Goal: Information Seeking & Learning: Learn about a topic

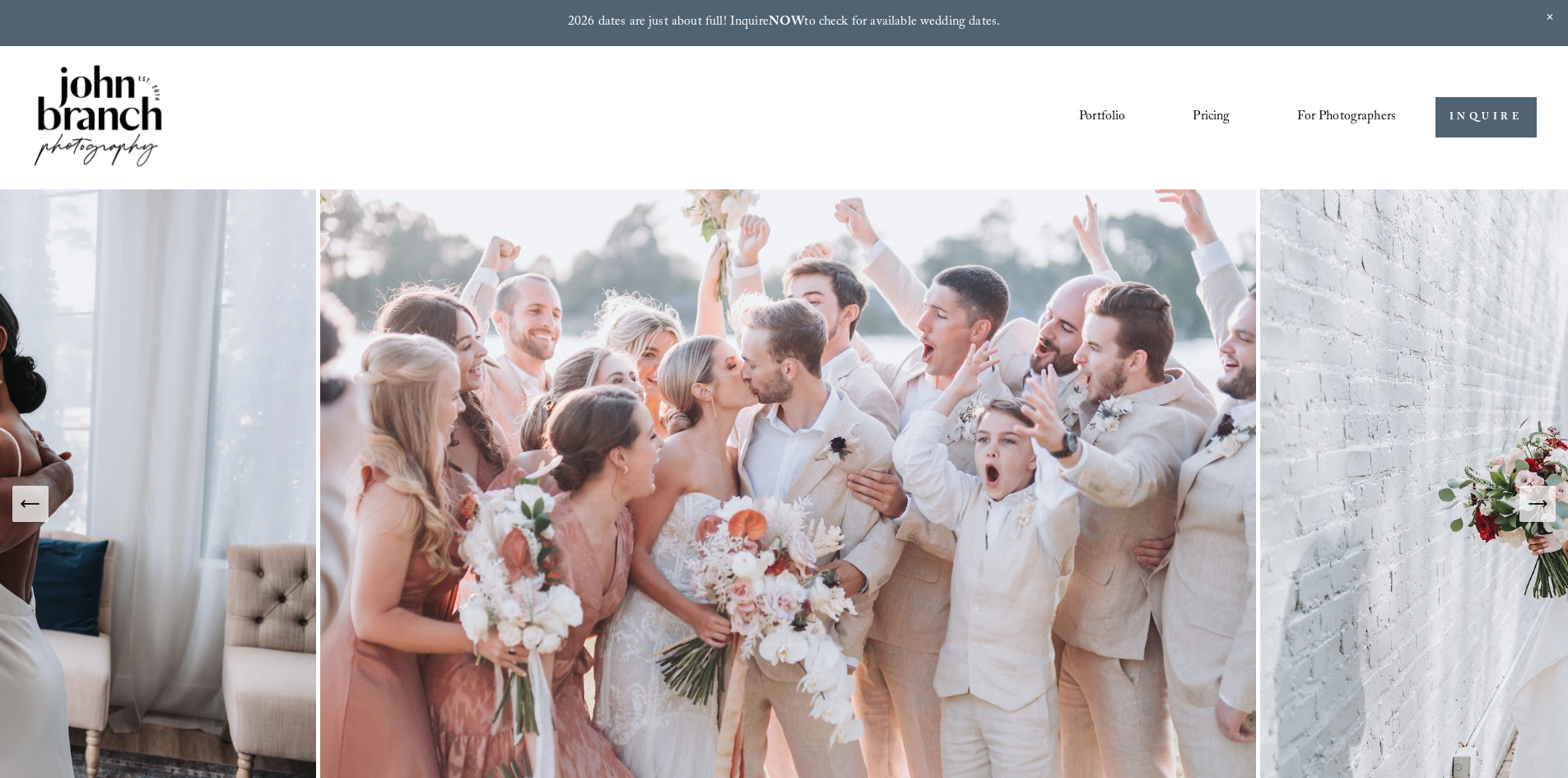
click at [1211, 116] on link "Pricing" at bounding box center [1211, 118] width 37 height 28
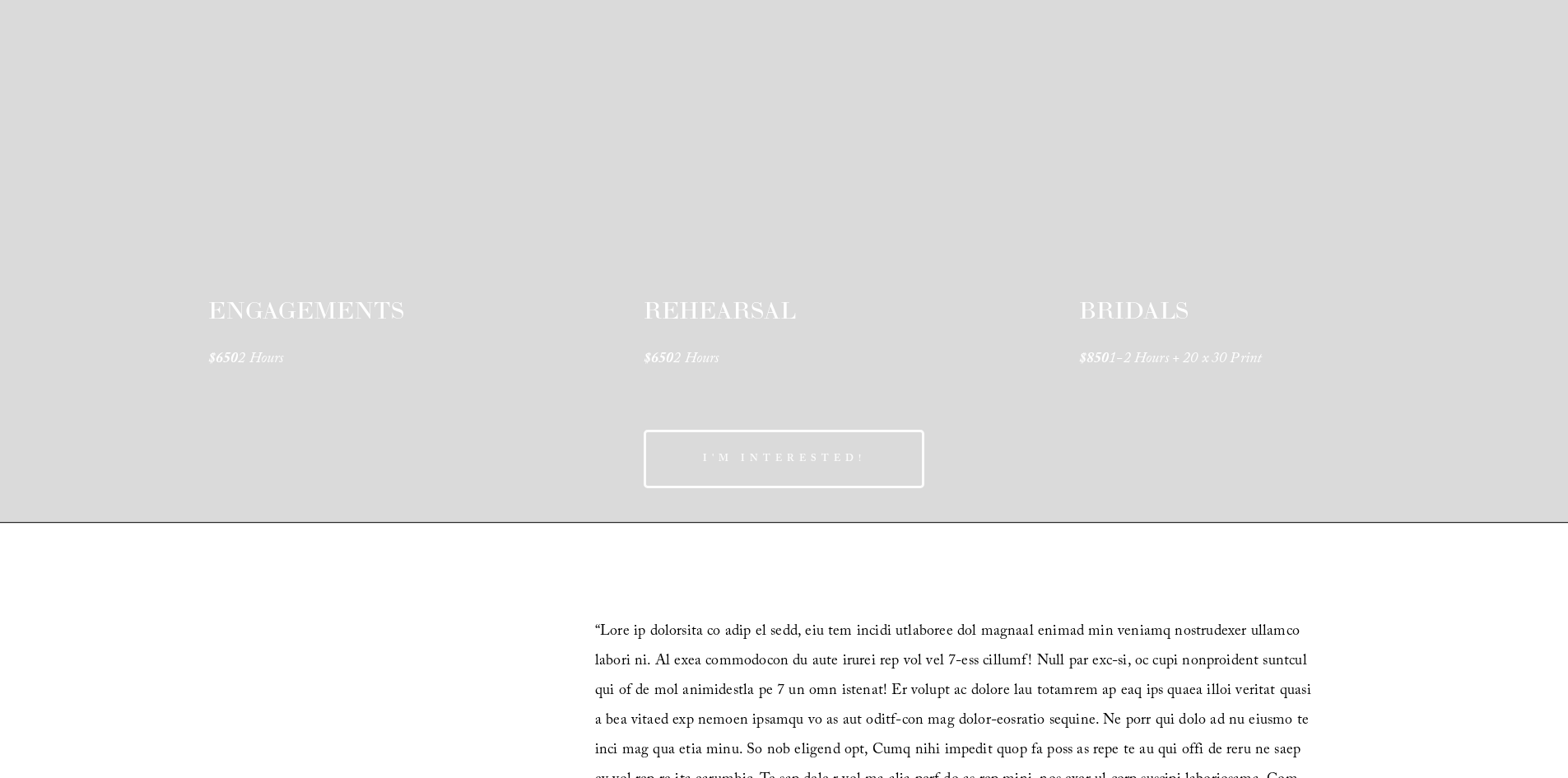
scroll to position [2714, 0]
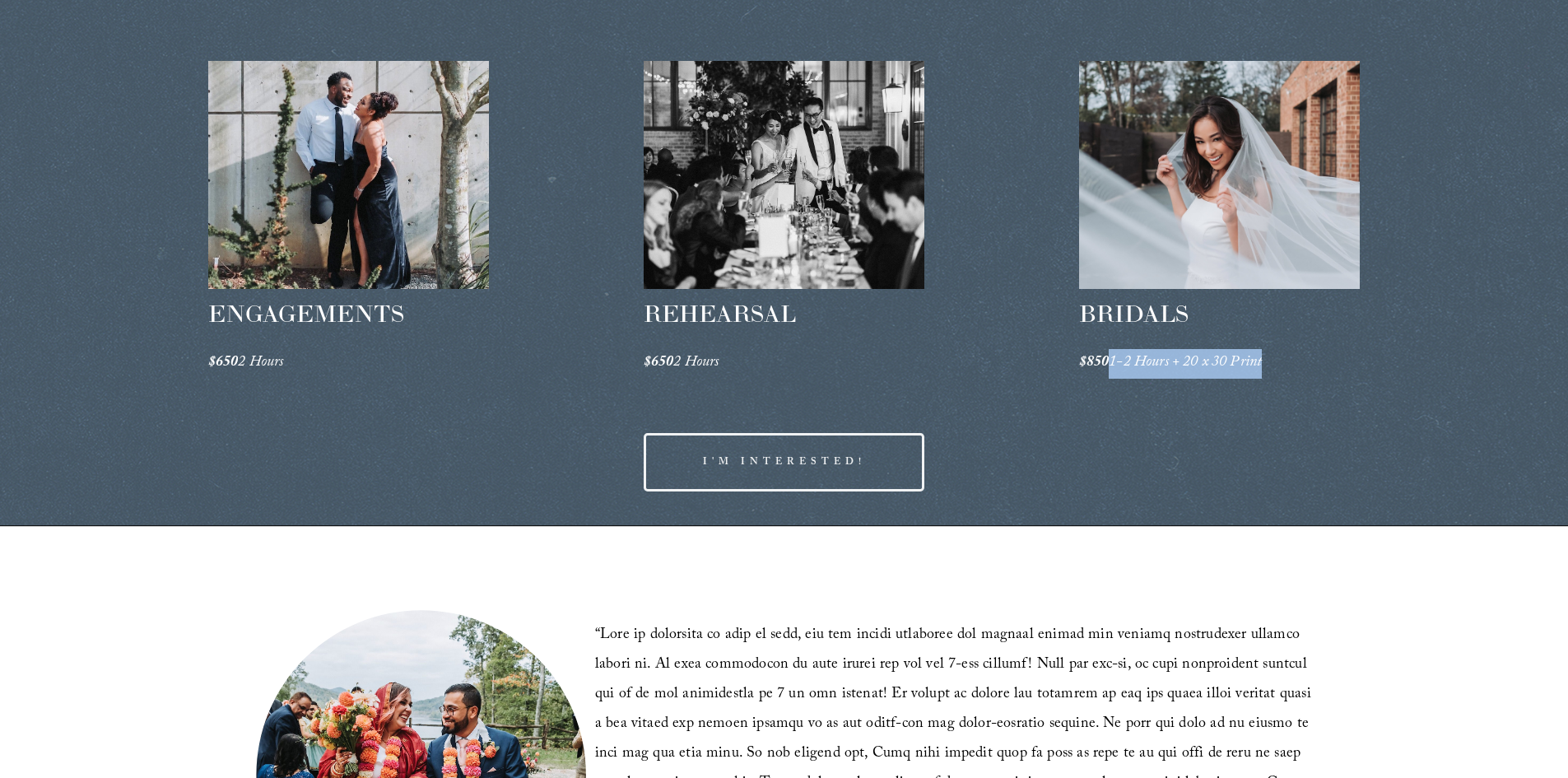
drag, startPoint x: 1116, startPoint y: 362, endPoint x: 1266, endPoint y: 358, distance: 150.1
click at [1262, 358] on em "1-2 Hours + 20 x 30 Print" at bounding box center [1185, 363] width 153 height 25
copy em "1-2 Hours + 20 x 30 Print"
drag, startPoint x: 727, startPoint y: 363, endPoint x: 680, endPoint y: 364, distance: 47.0
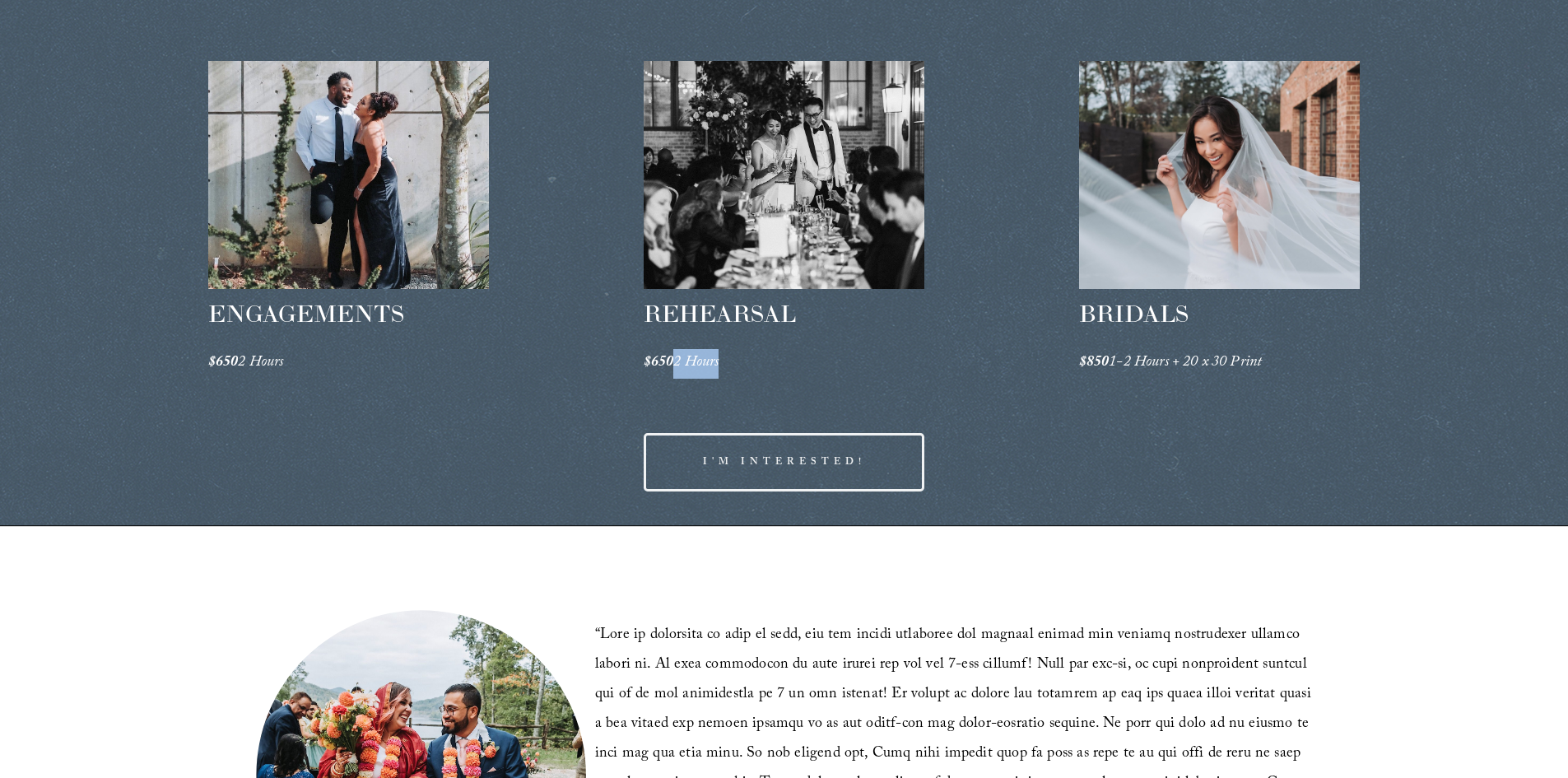
click at [680, 364] on p "$650 2 Hours" at bounding box center [785, 363] width 282 height 30
copy em "2 Hours"
drag, startPoint x: 289, startPoint y: 362, endPoint x: 248, endPoint y: 363, distance: 41.0
click at [241, 363] on p "$650 2 Hours" at bounding box center [349, 363] width 282 height 30
copy em "2 Hours"
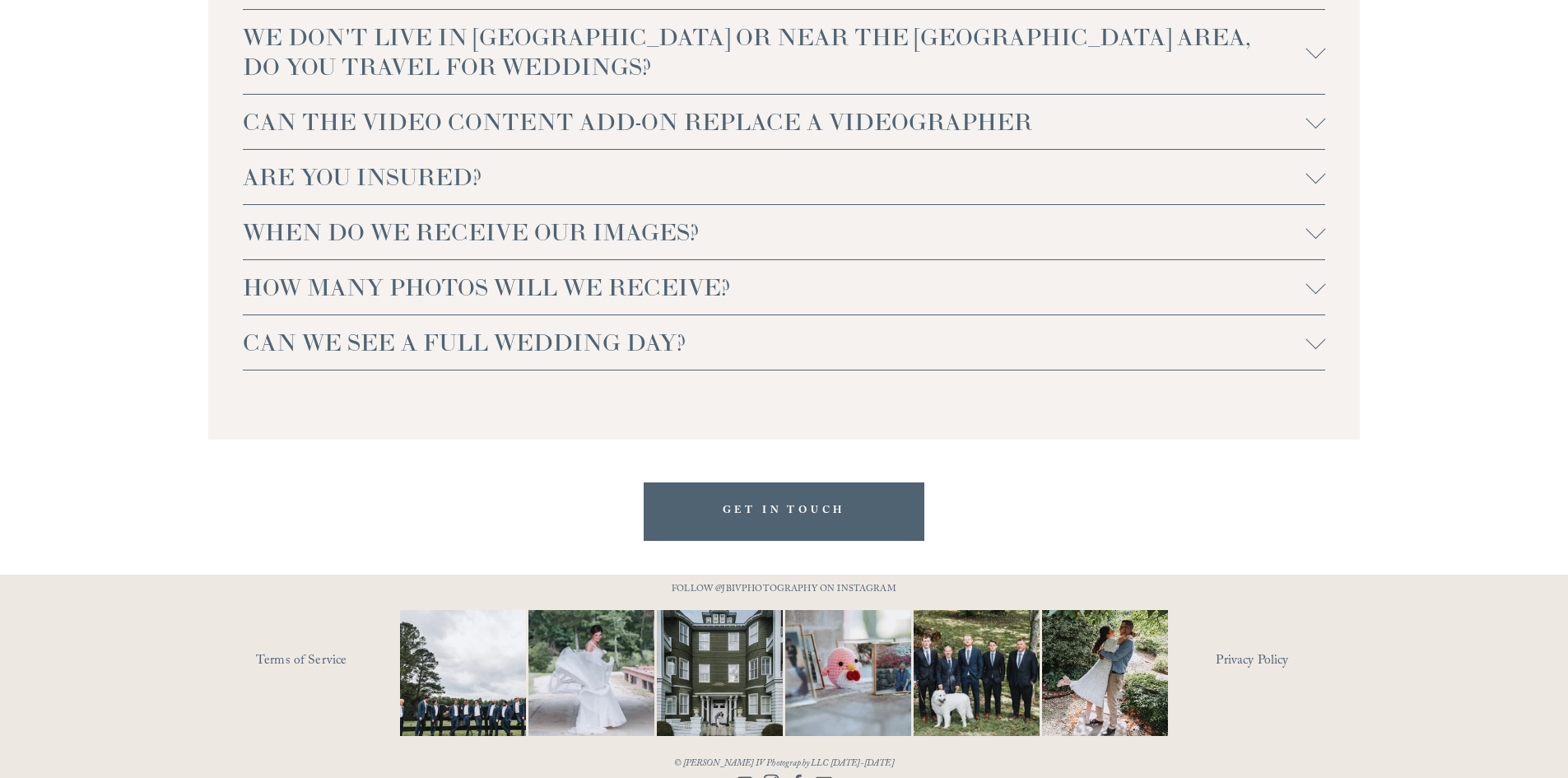
scroll to position [3888, 0]
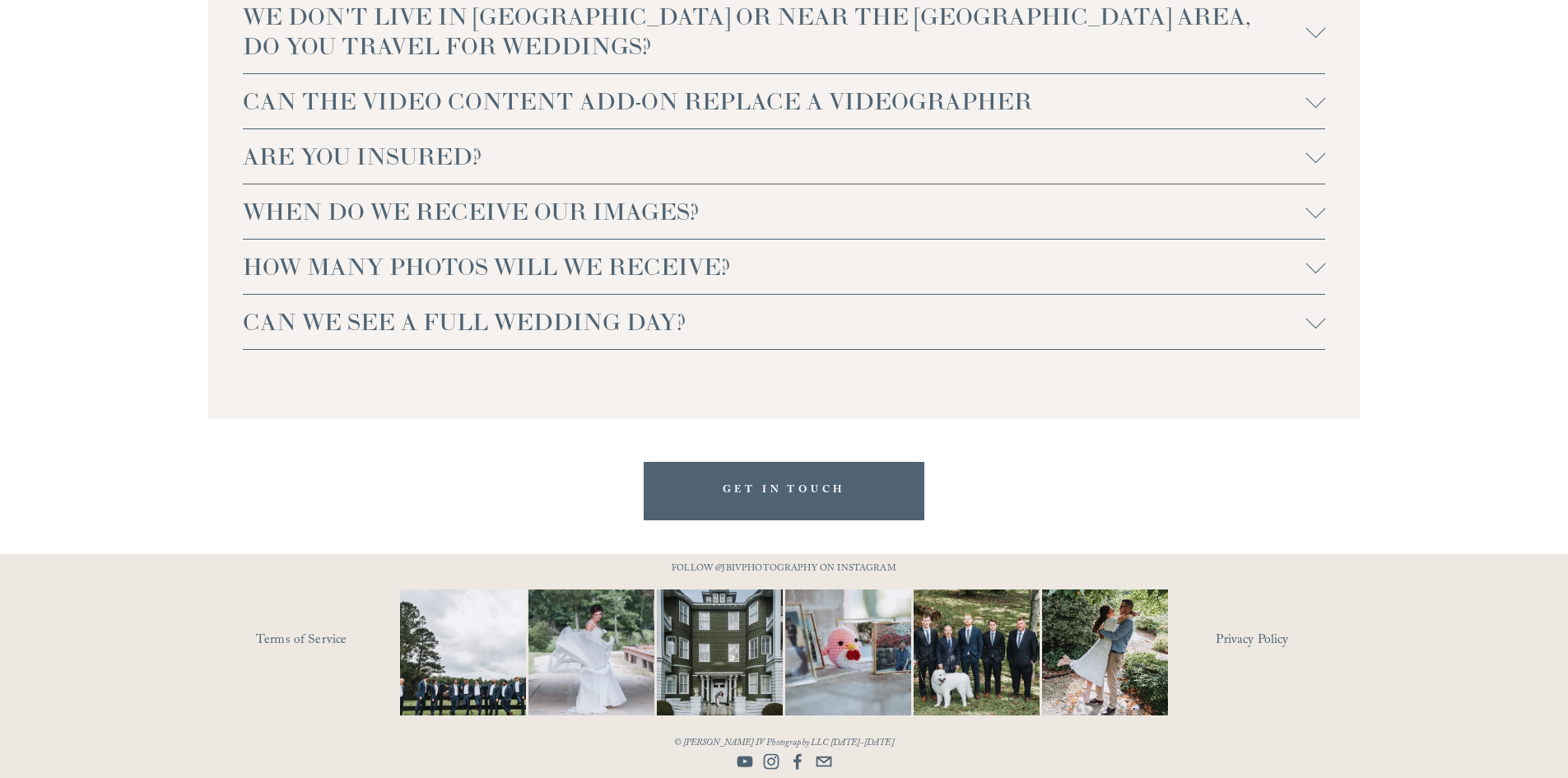
click at [312, 629] on link "Terms of Service" at bounding box center [352, 641] width 192 height 25
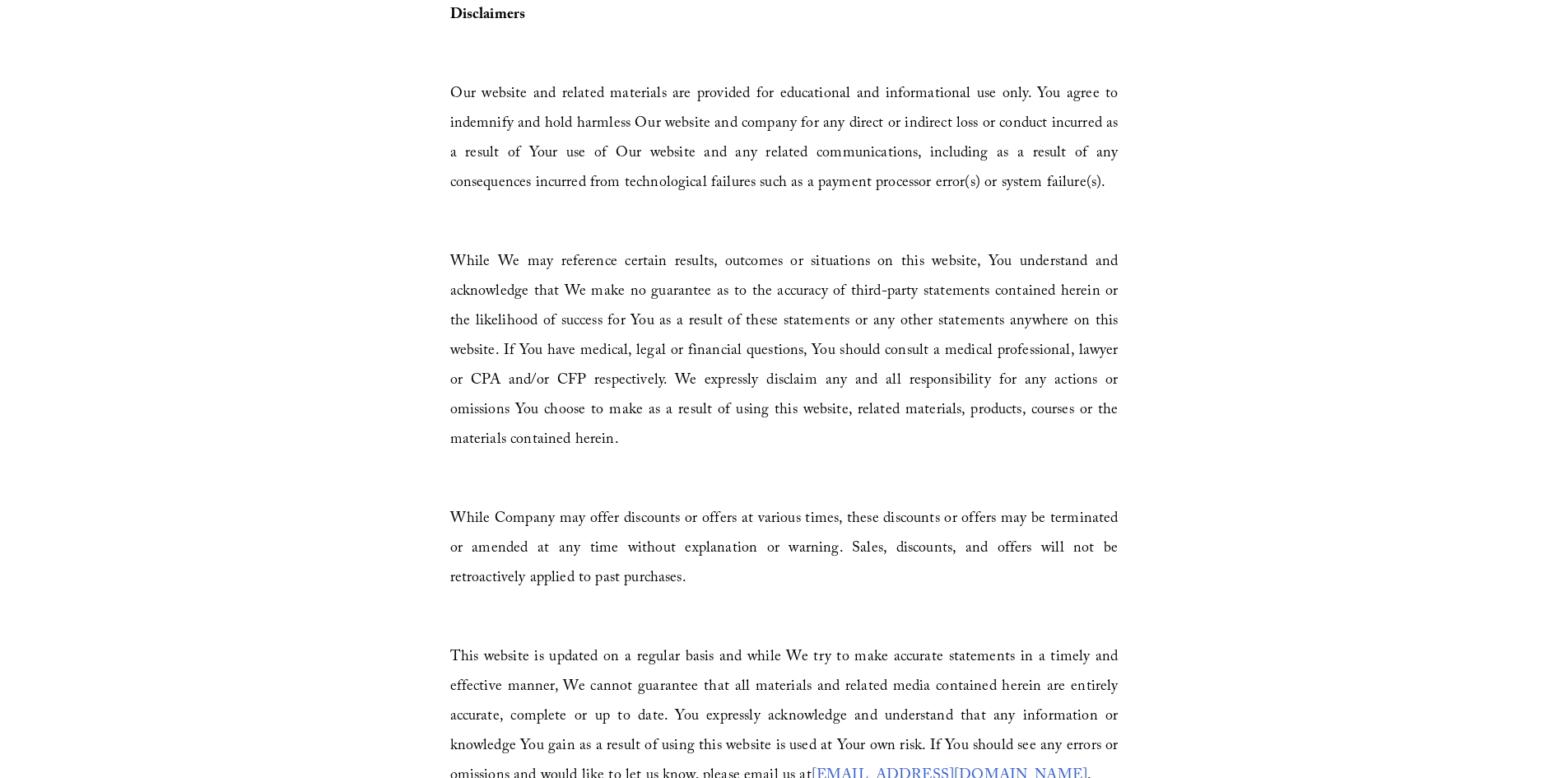
scroll to position [2470, 0]
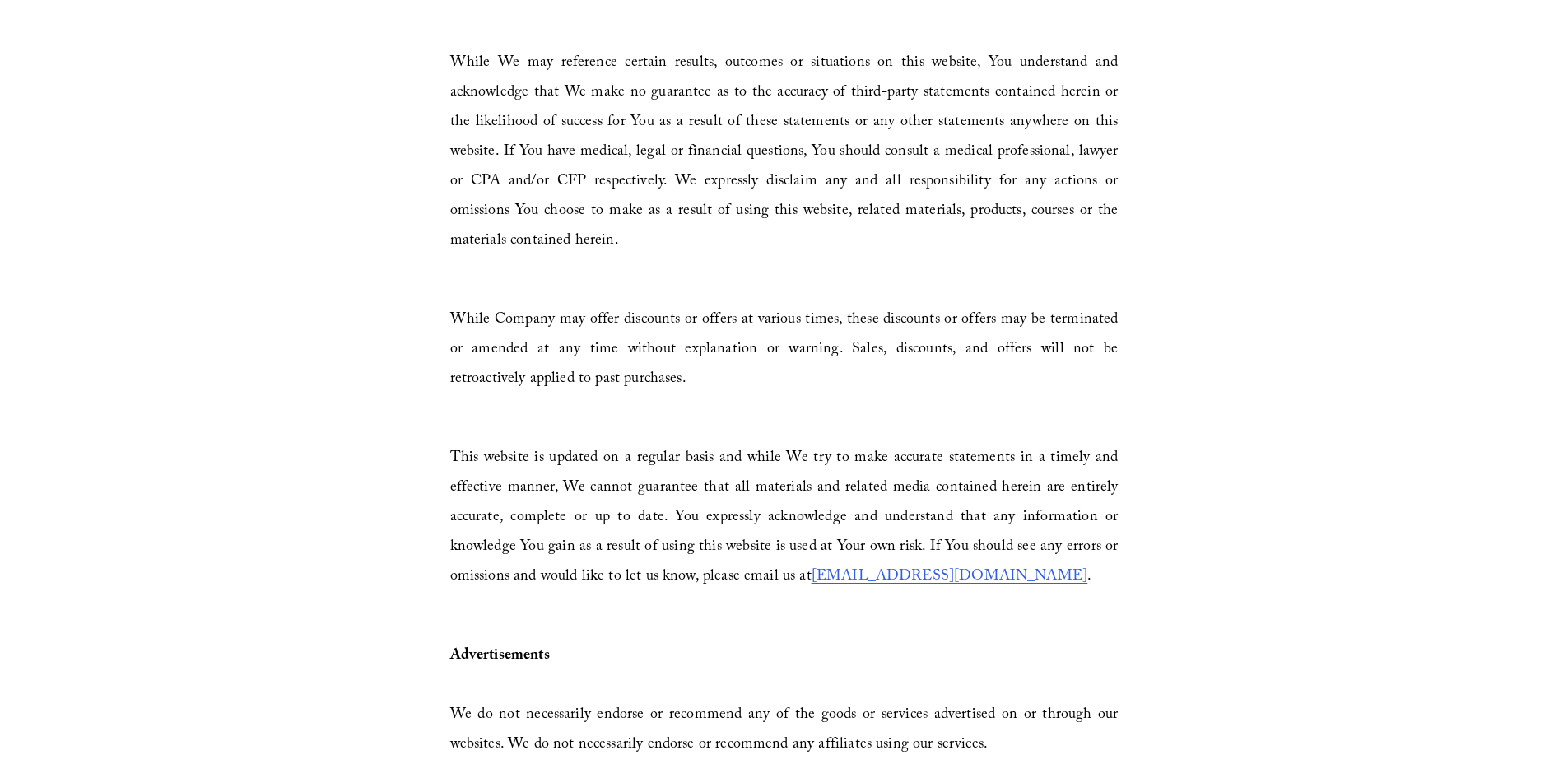
click at [1015, 565] on span "support@jbivphotography.zendesk.com" at bounding box center [949, 578] width 275 height 25
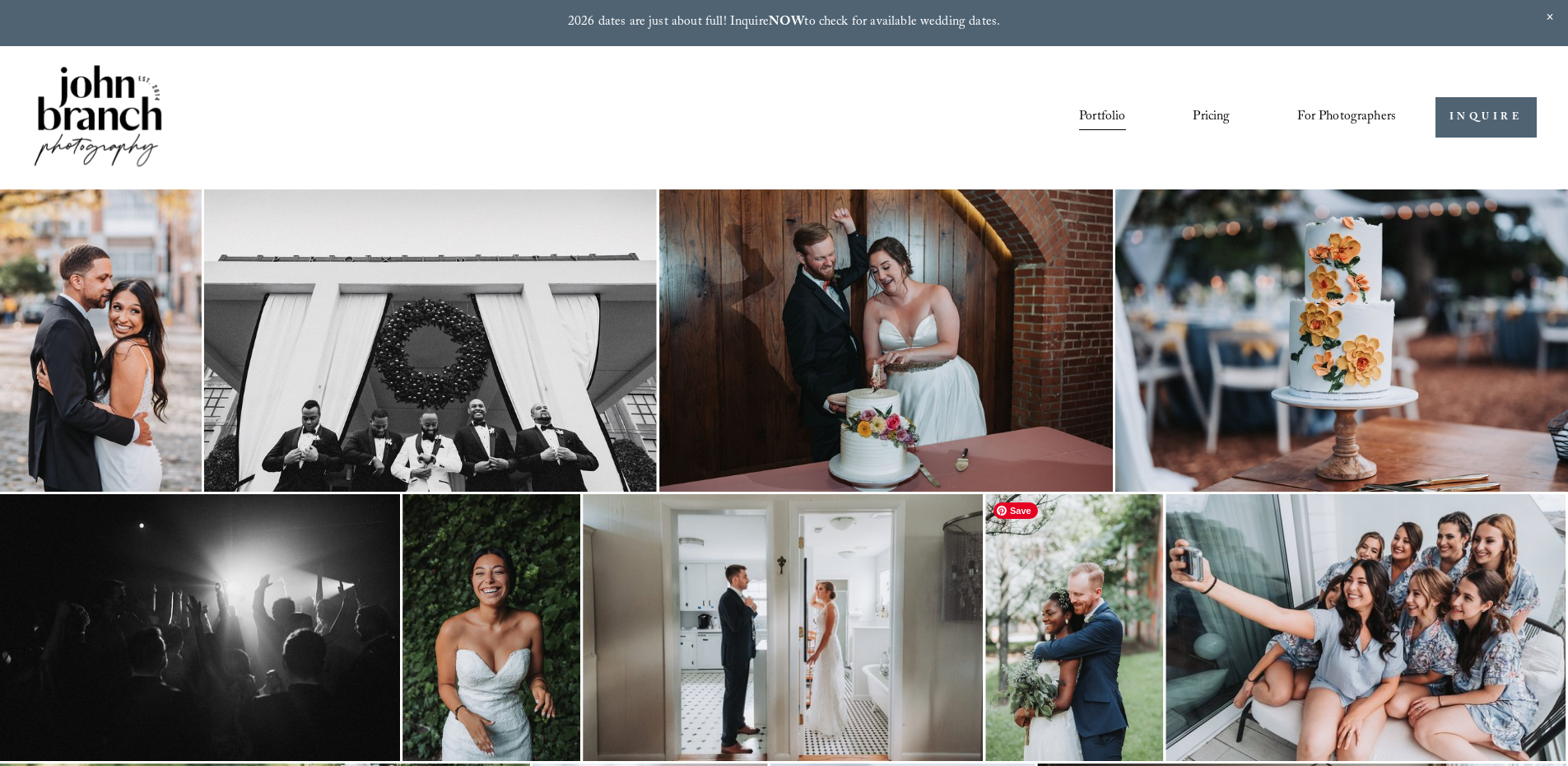
click at [1036, 608] on img at bounding box center [1075, 627] width 178 height 266
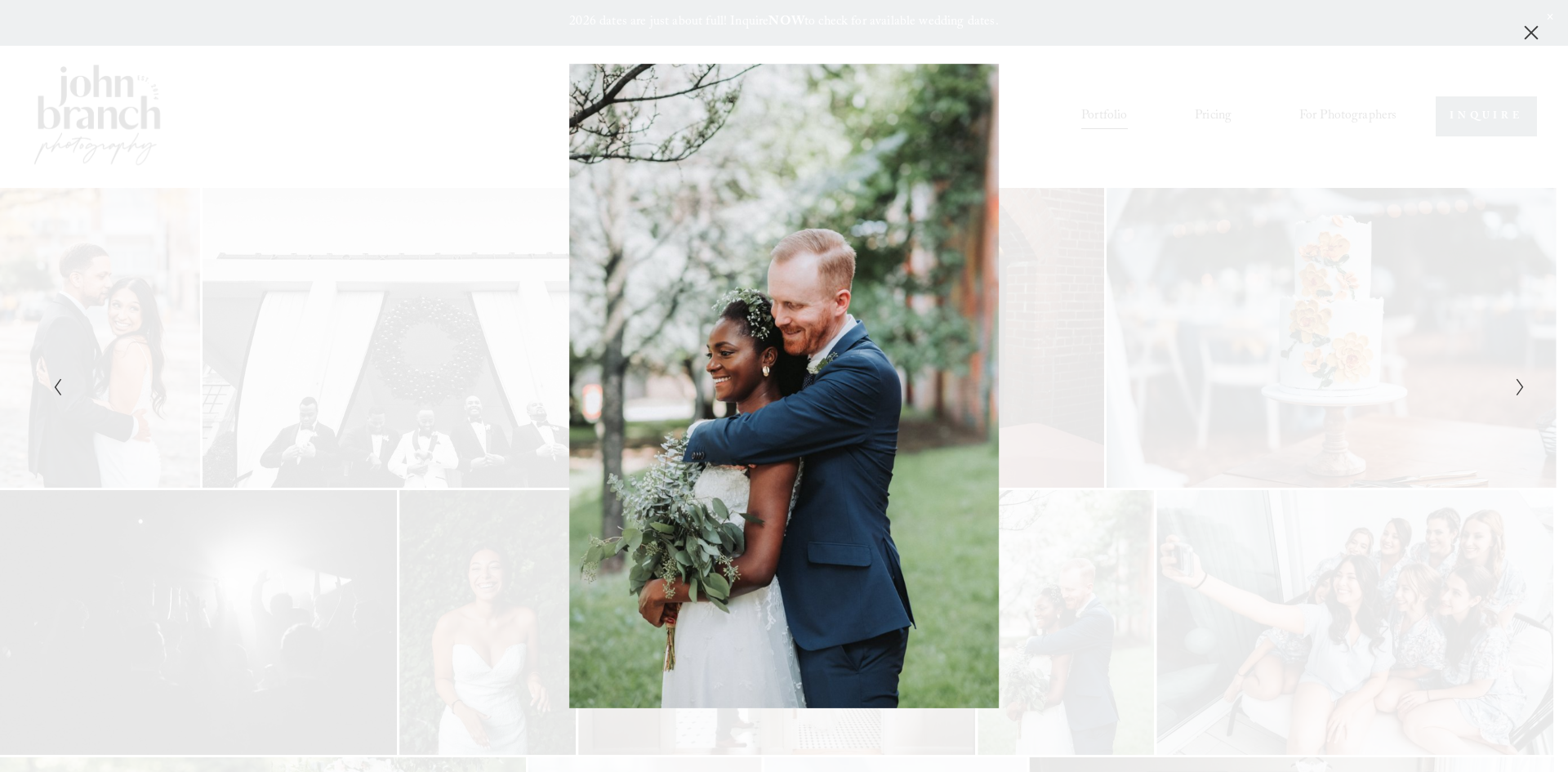
click at [1532, 28] on icon "Close" at bounding box center [1532, 33] width 16 height 16
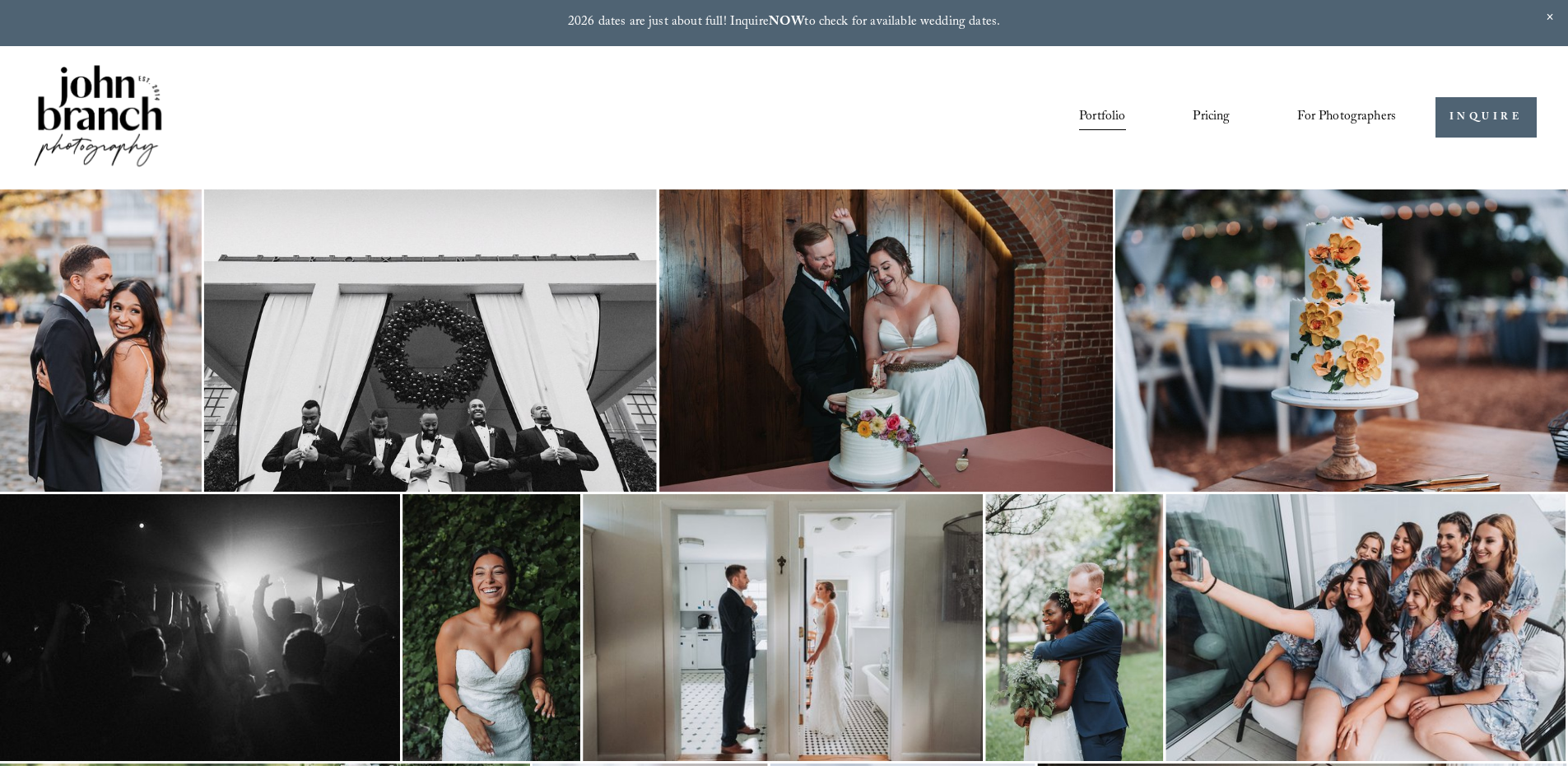
click at [1216, 122] on link "Pricing" at bounding box center [1211, 118] width 37 height 28
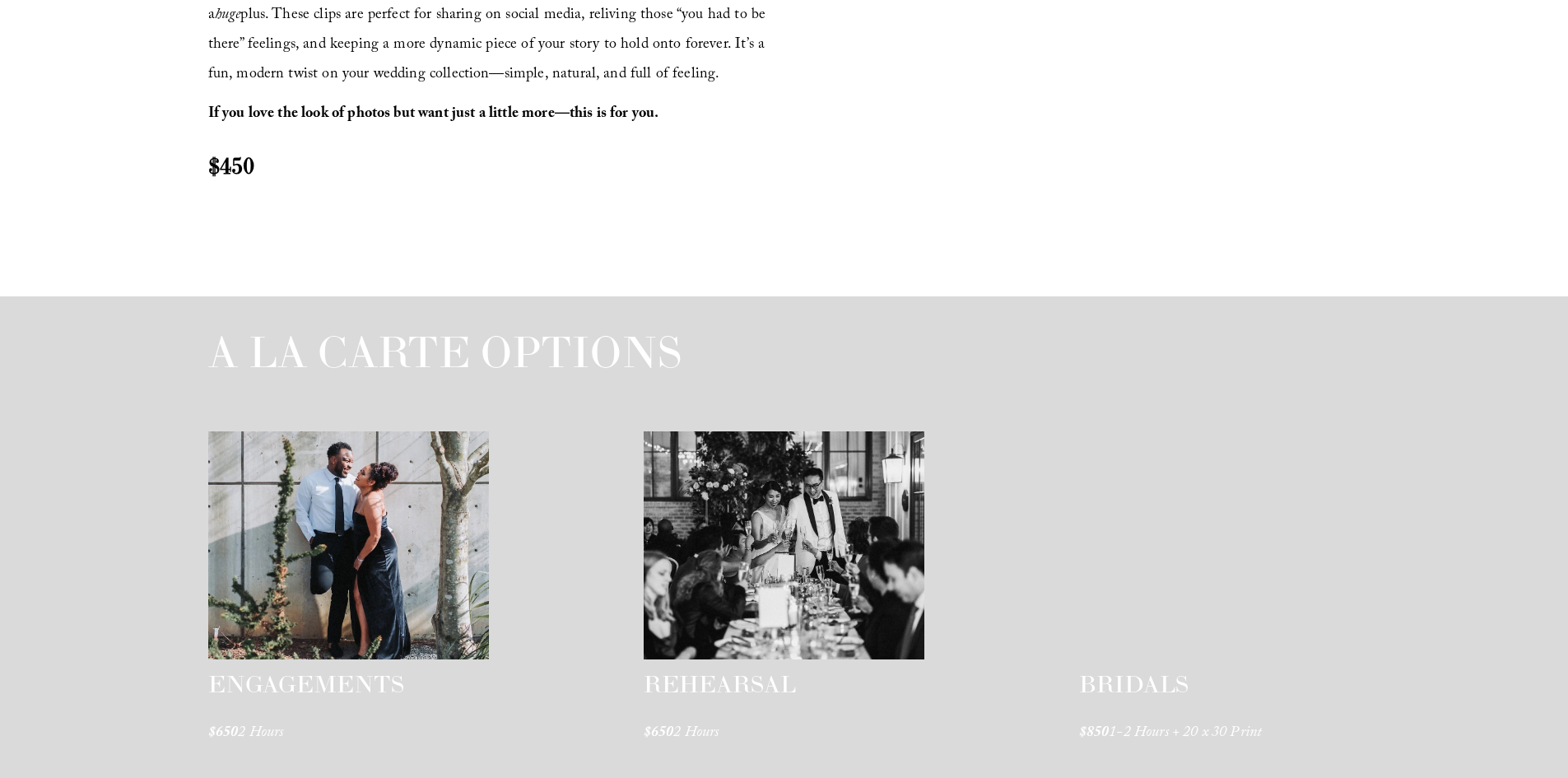
scroll to position [2402, 0]
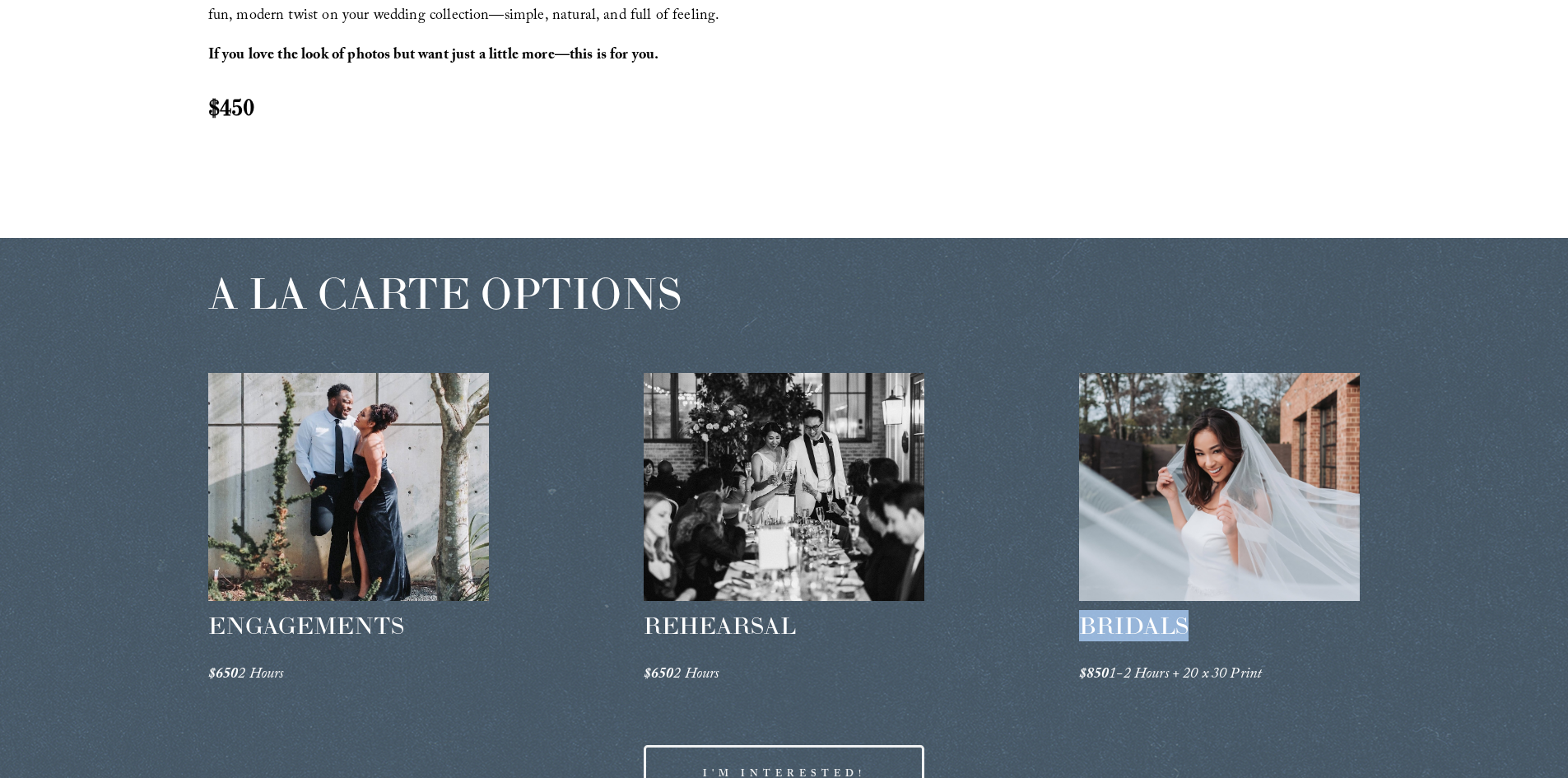
drag, startPoint x: 1084, startPoint y: 626, endPoint x: 1184, endPoint y: 628, distance: 100.0
click at [1184, 628] on span "BRIDALS" at bounding box center [1134, 625] width 109 height 30
copy span "BRIDALS"
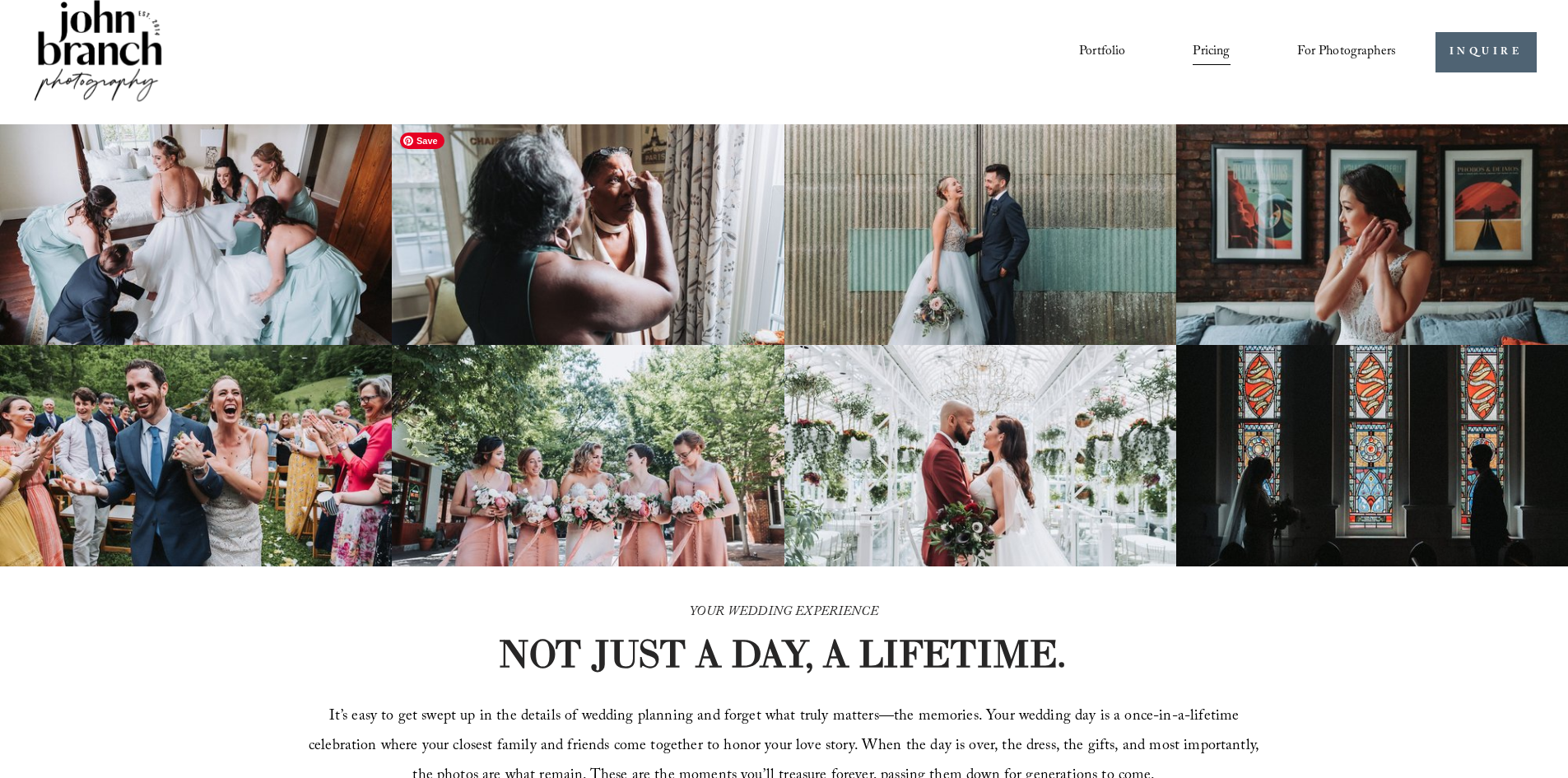
scroll to position [83, 0]
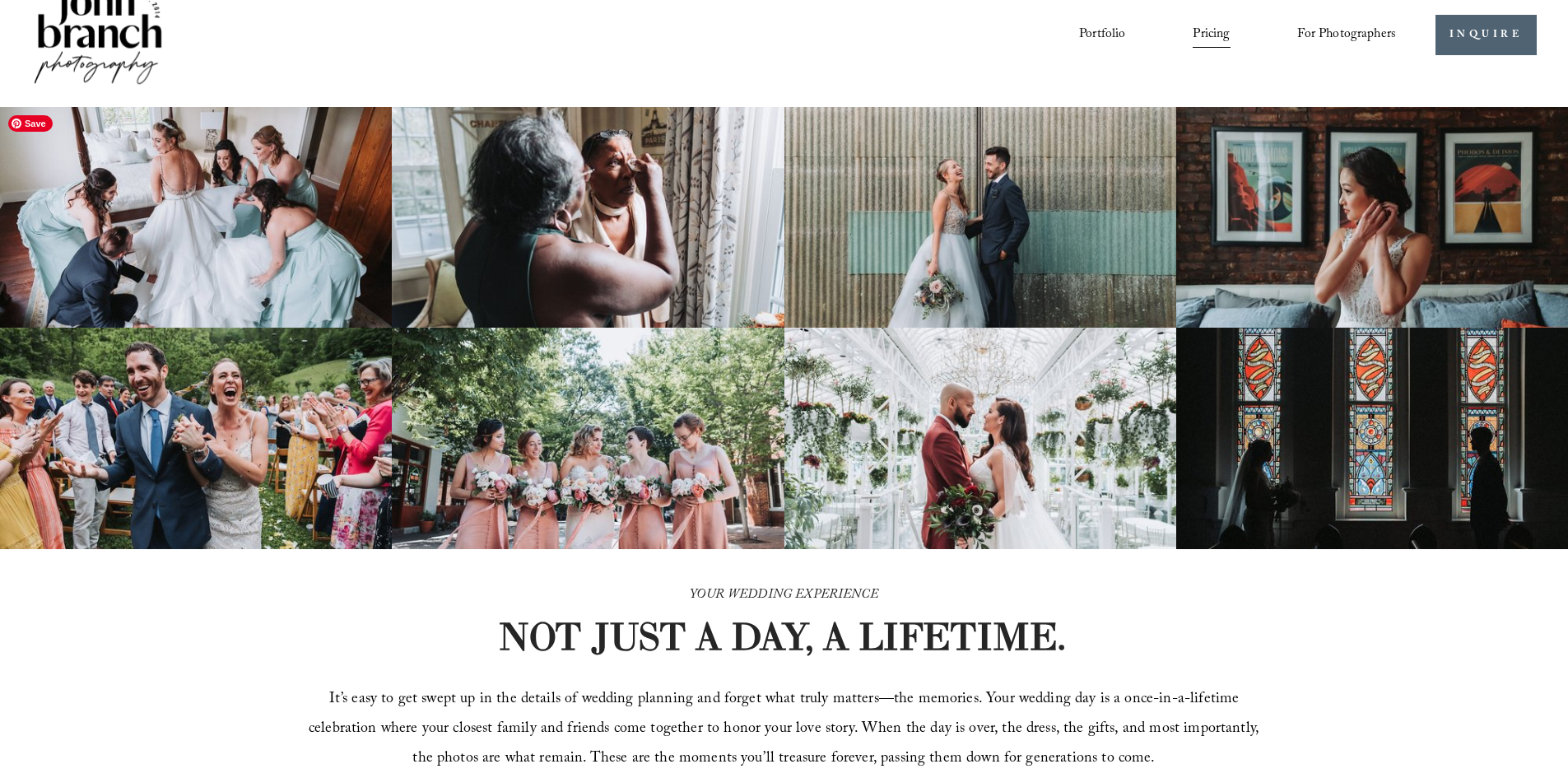
click at [211, 277] on img at bounding box center [196, 217] width 392 height 222
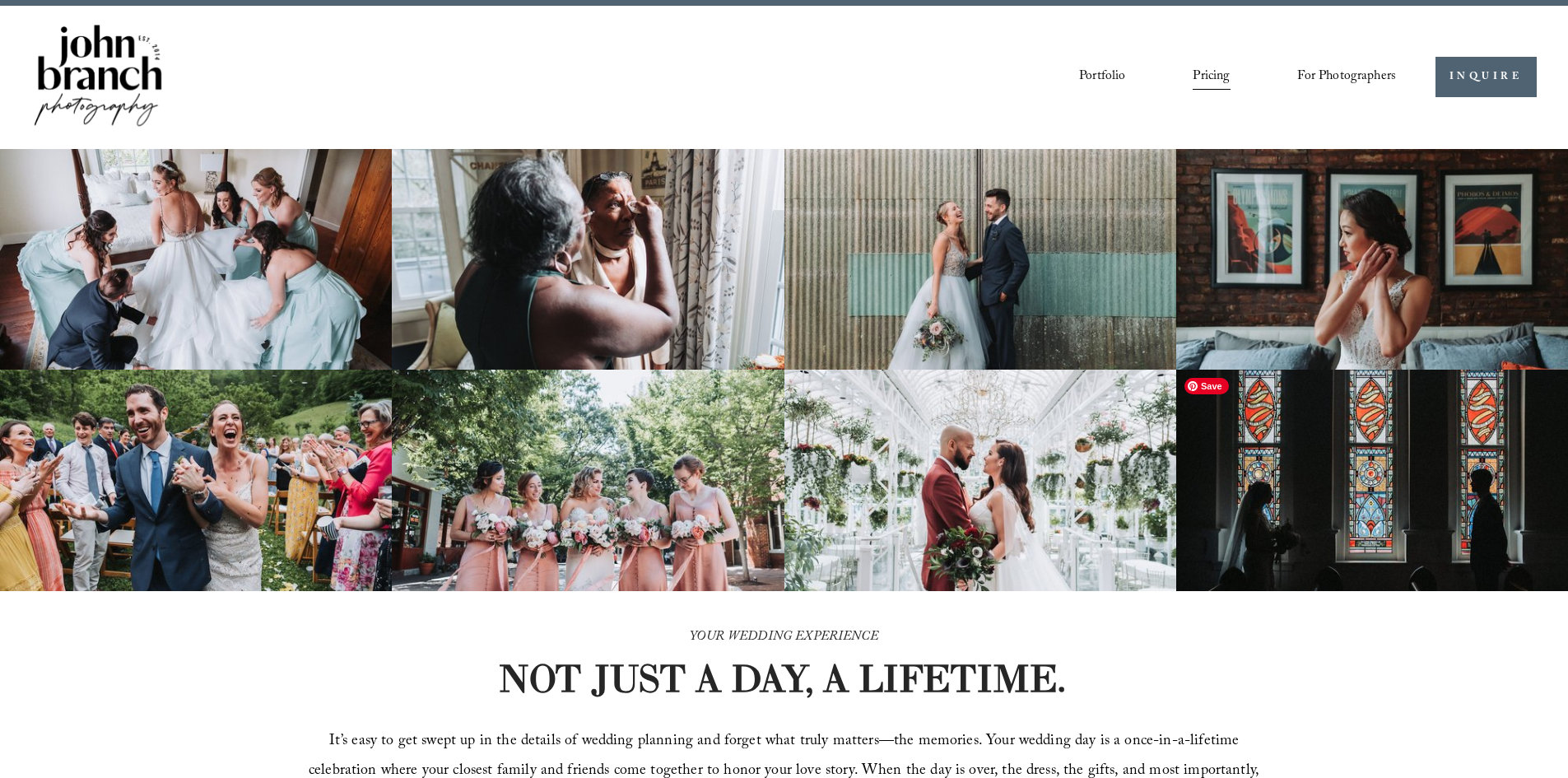
scroll to position [0, 0]
